Goal: Check status: Check status

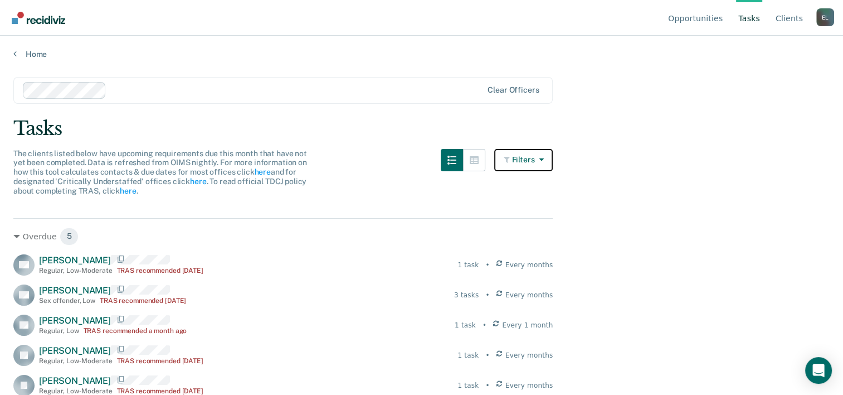
click at [549, 161] on button "Filters" at bounding box center [523, 160] width 59 height 22
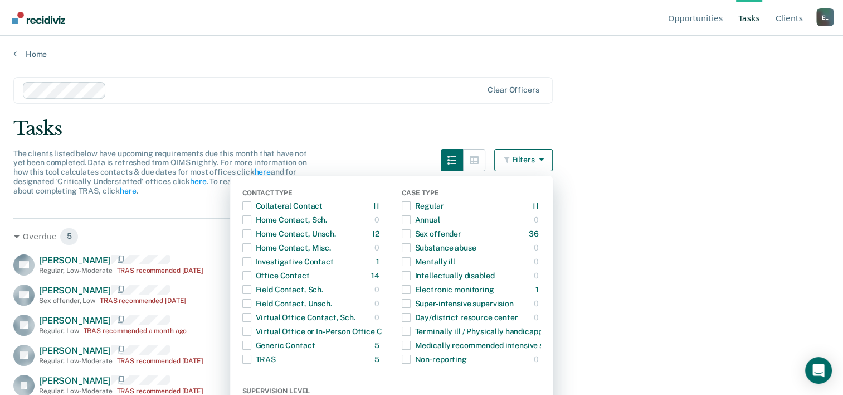
click at [647, 149] on main "Clear officers Tasks The clients listed below have upcoming requirements due th…" at bounding box center [421, 225] width 843 height 332
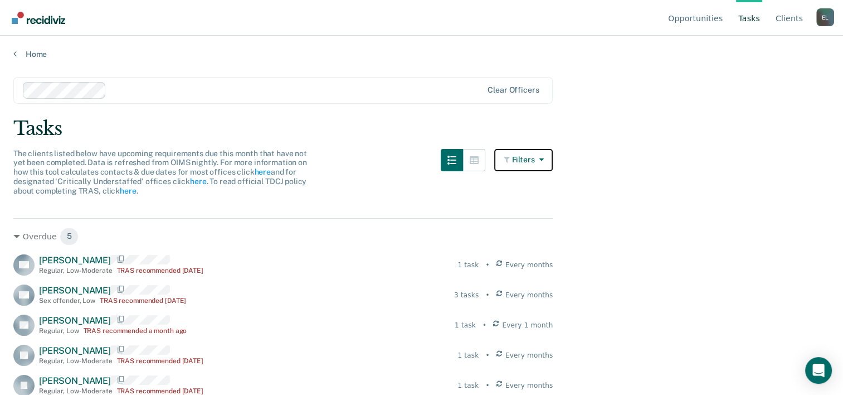
click at [553, 158] on button "Filters" at bounding box center [523, 160] width 59 height 22
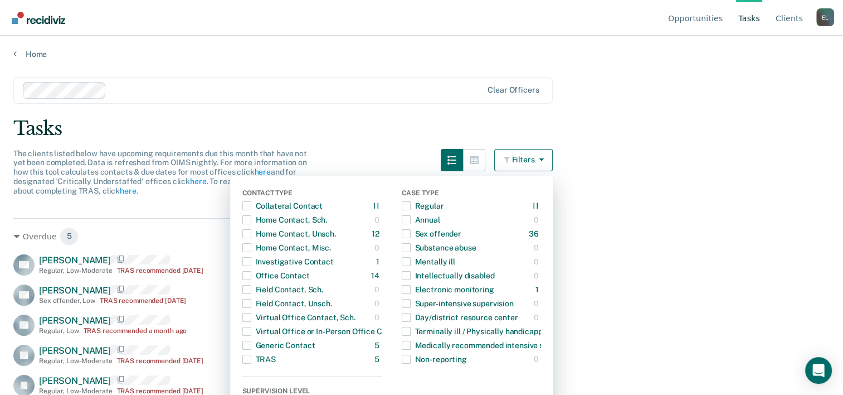
click at [651, 152] on main "Clear officers Tasks The clients listed below have upcoming requirements due th…" at bounding box center [421, 225] width 843 height 332
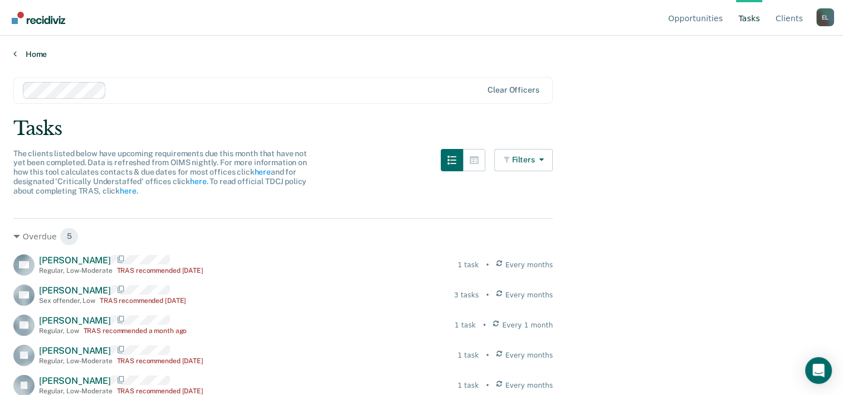
click at [36, 54] on link "Home" at bounding box center [421, 54] width 816 height 10
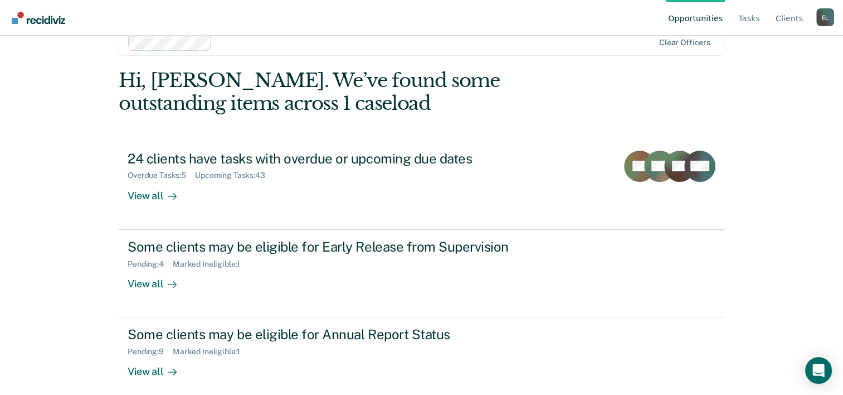
scroll to position [34, 0]
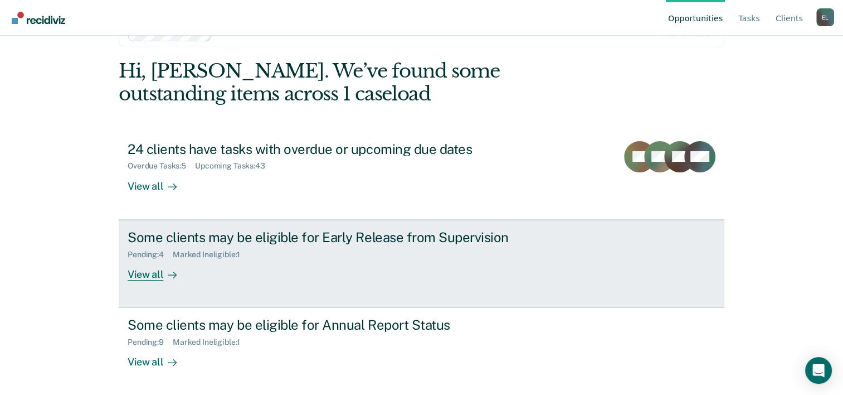
click at [146, 276] on div "View all" at bounding box center [159, 270] width 62 height 22
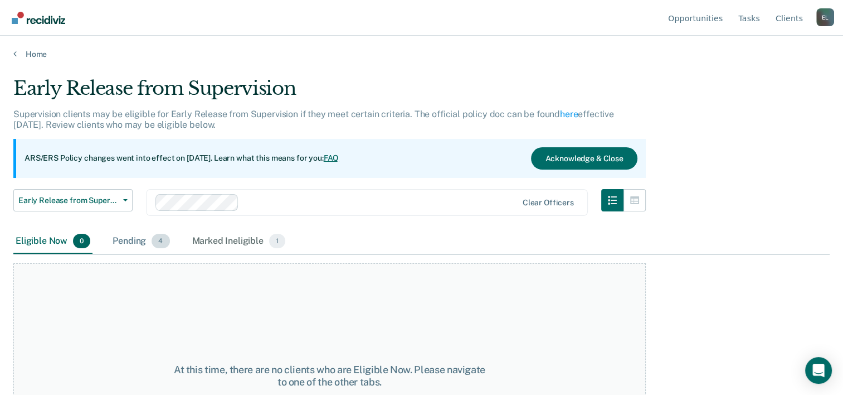
click at [139, 231] on div "Pending 4" at bounding box center [140, 241] width 61 height 25
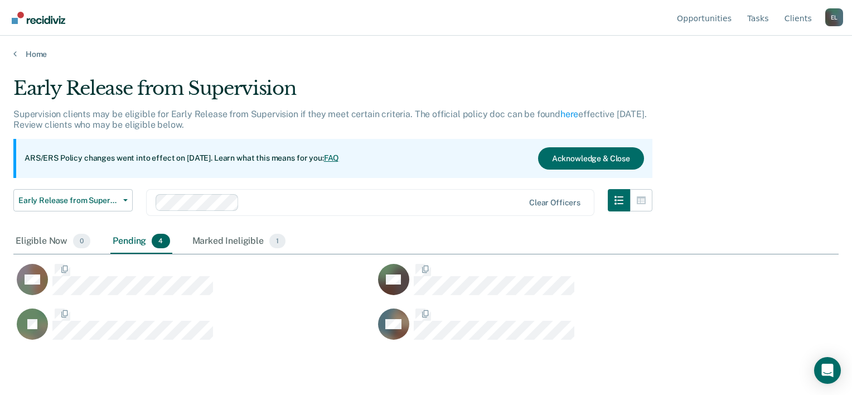
scroll to position [225, 816]
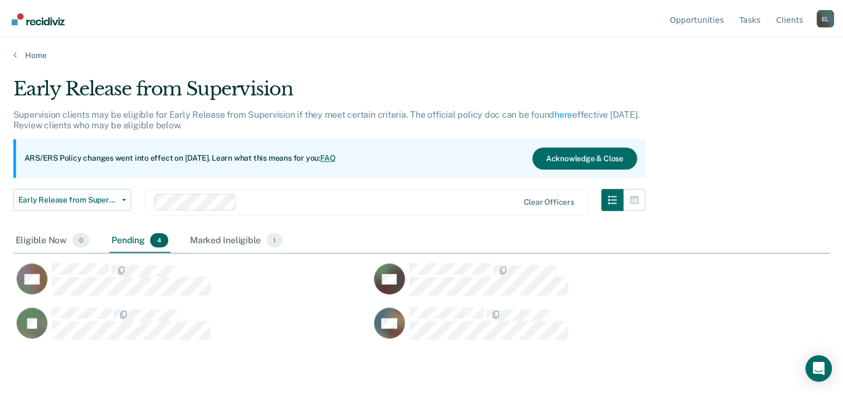
scroll to position [34, 0]
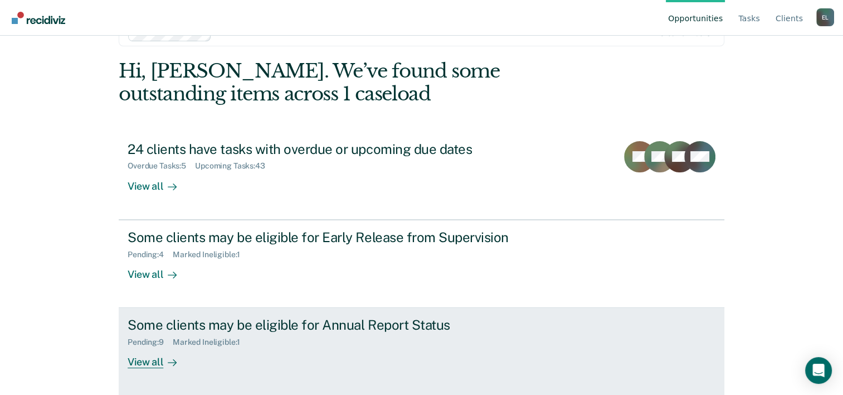
click at [149, 357] on div "View all" at bounding box center [159, 358] width 62 height 22
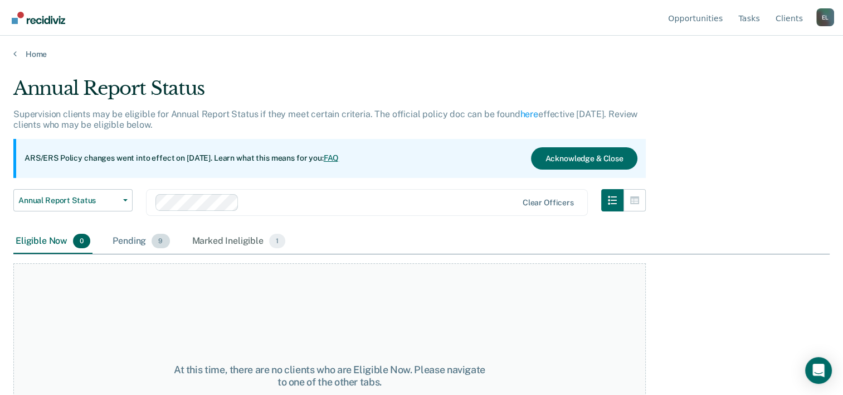
click at [139, 241] on div "Pending 9" at bounding box center [140, 241] width 61 height 25
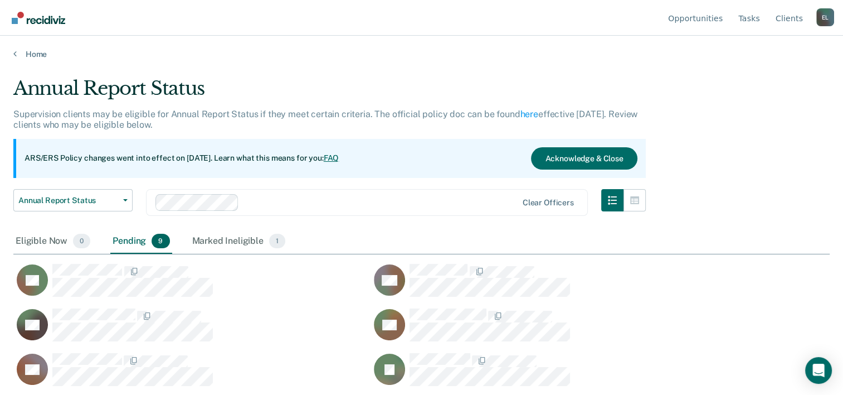
scroll to position [225, 808]
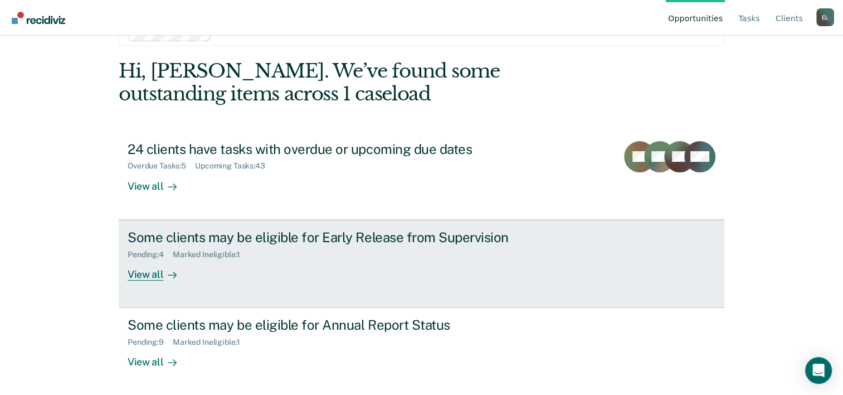
click at [143, 272] on div "View all" at bounding box center [159, 270] width 62 height 22
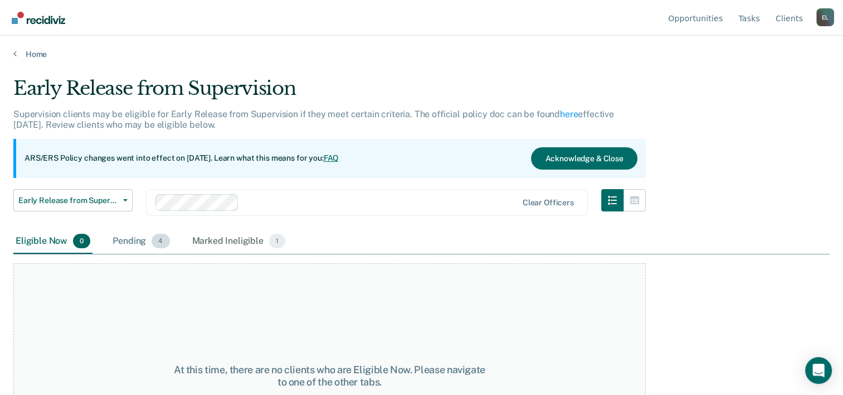
click at [136, 237] on div "Pending 4" at bounding box center [140, 241] width 61 height 25
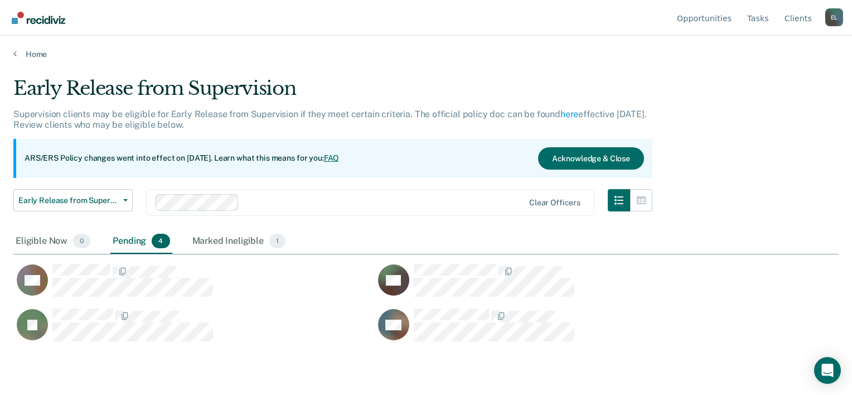
scroll to position [225, 816]
click at [225, 243] on div "Marked Ineligible 1" at bounding box center [239, 241] width 98 height 25
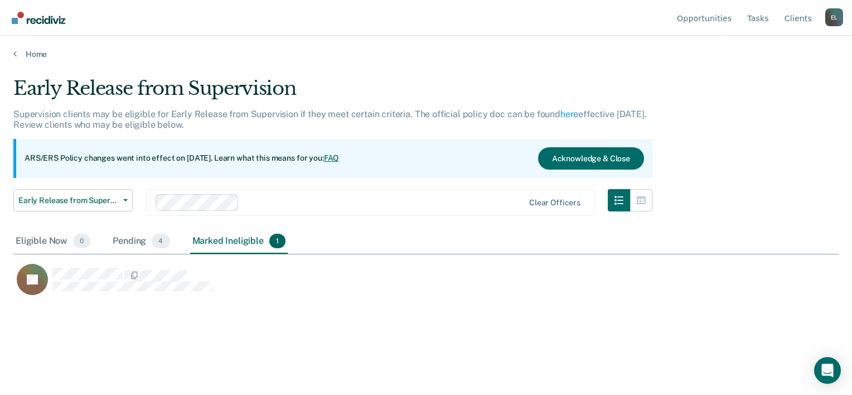
click at [212, 243] on div "Marked Ineligible 1" at bounding box center [239, 241] width 98 height 25
click at [134, 239] on div "Pending 4" at bounding box center [140, 241] width 61 height 25
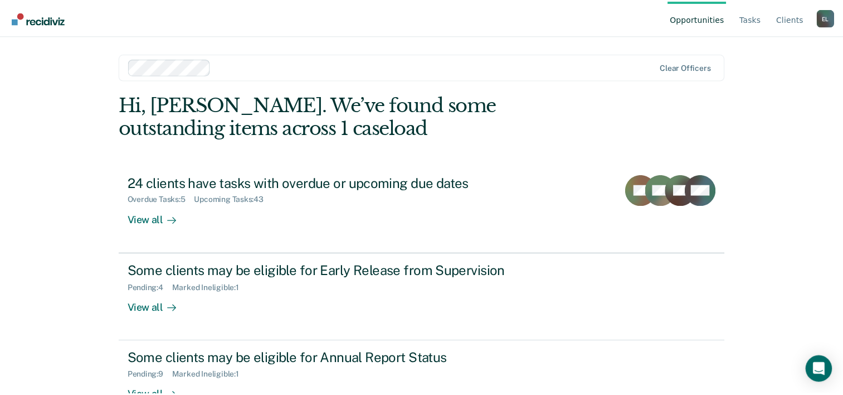
scroll to position [34, 0]
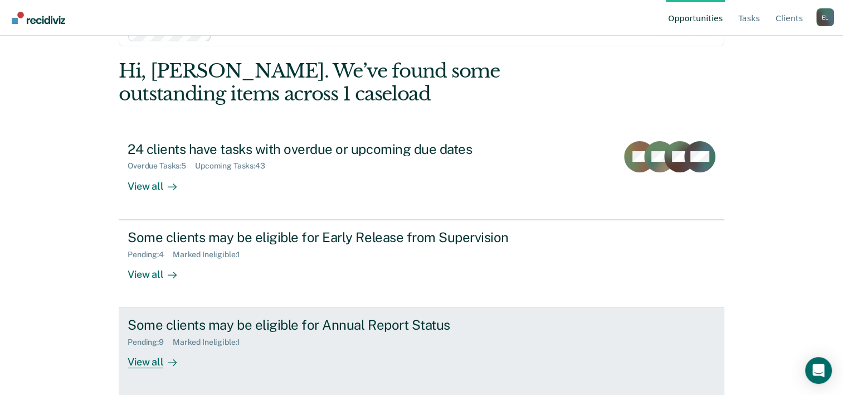
click at [150, 359] on div "View all" at bounding box center [159, 358] width 62 height 22
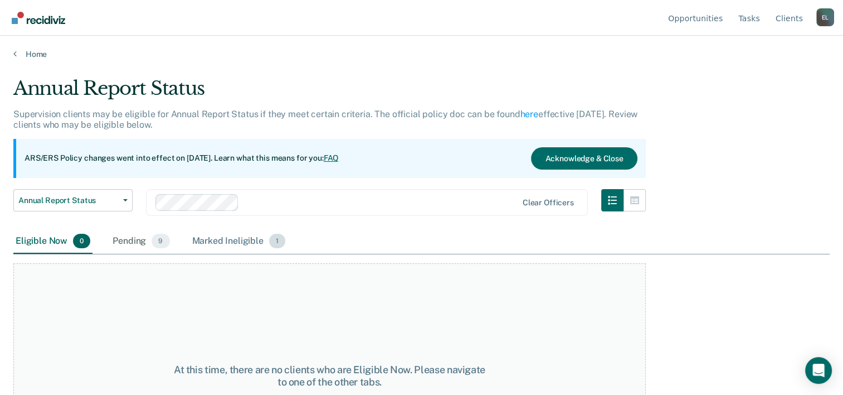
click at [232, 245] on div "Marked Ineligible 1" at bounding box center [239, 241] width 98 height 25
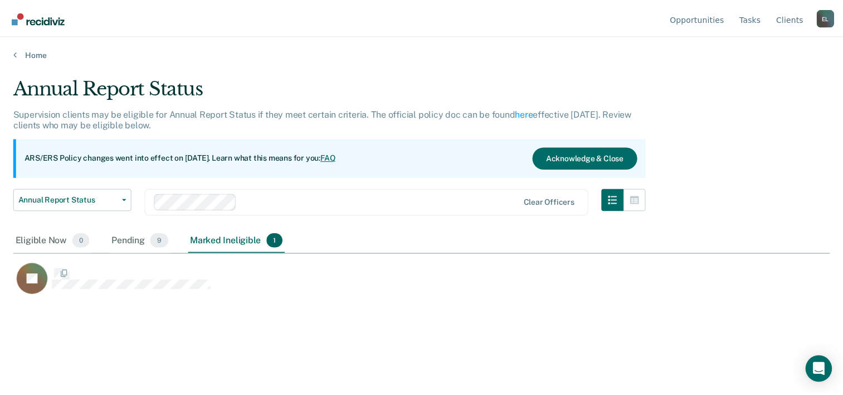
scroll to position [225, 816]
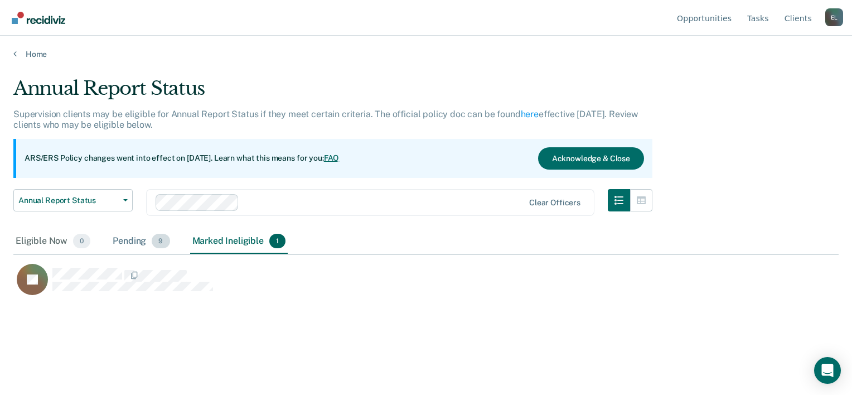
click at [137, 235] on div "Pending 9" at bounding box center [140, 241] width 61 height 25
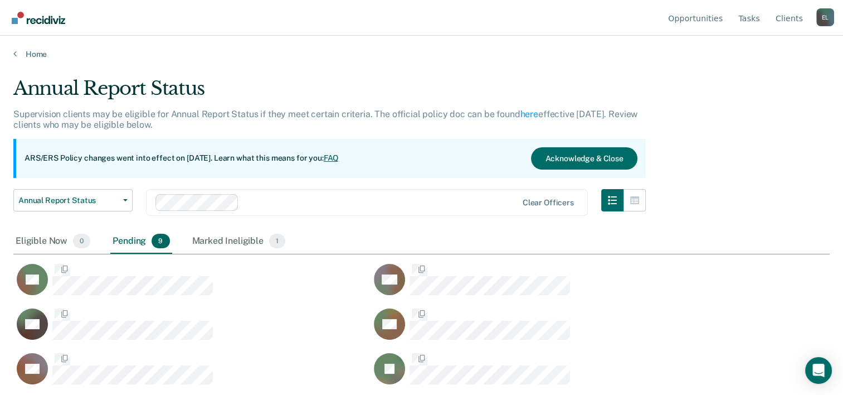
scroll to position [9, 9]
click at [50, 245] on div "Eligible Now 0" at bounding box center [52, 241] width 79 height 25
